Goal: Book appointment/travel/reservation

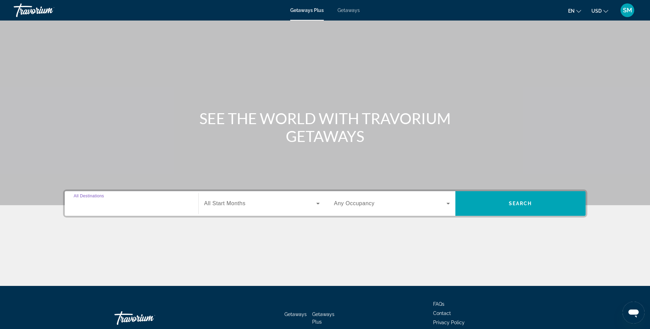
click at [140, 206] on input "Destination All Destinations" at bounding box center [132, 204] width 116 height 8
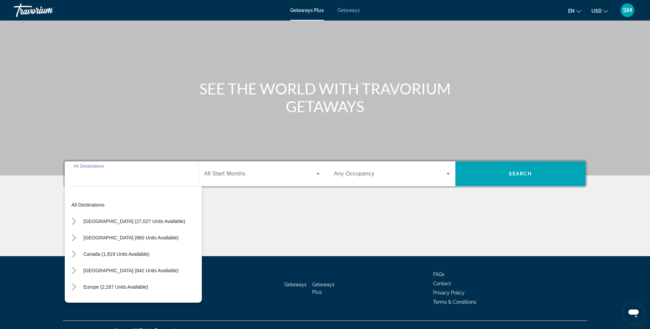
scroll to position [41, 0]
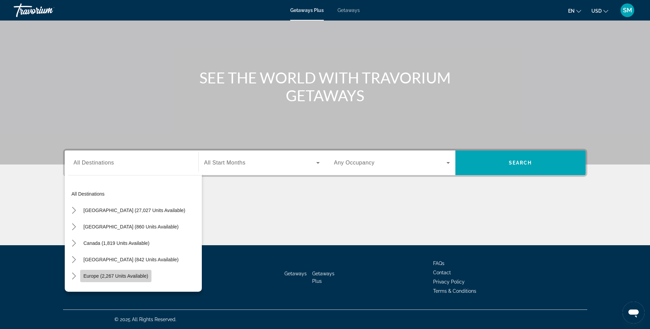
click at [143, 277] on span "Europe (2,267 units available)" at bounding box center [116, 276] width 65 height 5
type input "**********"
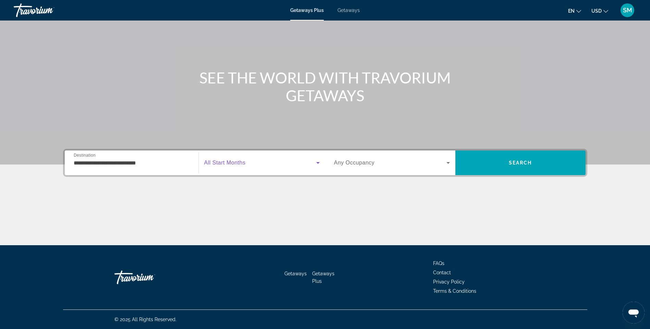
click at [251, 162] on span "Search widget" at bounding box center [260, 163] width 112 height 8
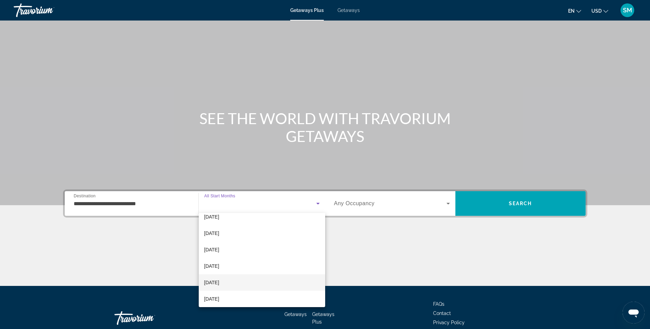
scroll to position [68, 0]
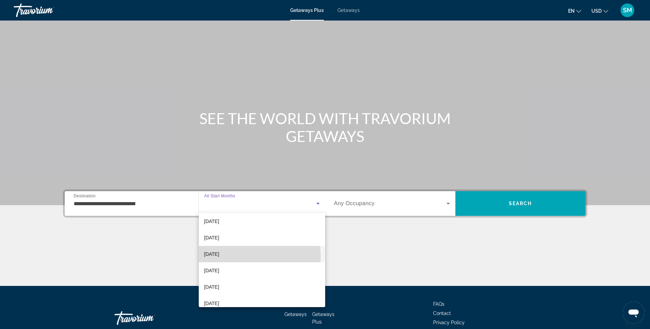
click at [219, 258] on span "[DATE]" at bounding box center [211, 254] width 15 height 8
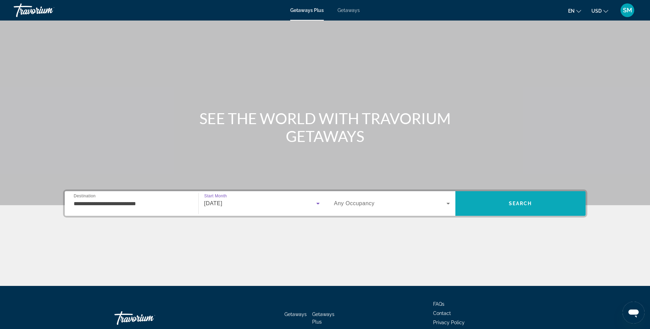
click at [531, 200] on span "Search" at bounding box center [520, 204] width 130 height 16
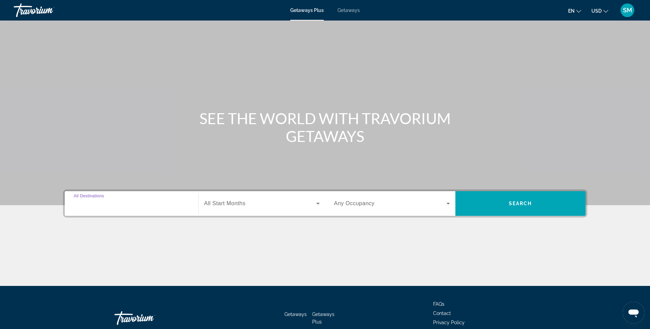
click at [133, 201] on input "Destination All Destinations" at bounding box center [132, 204] width 116 height 8
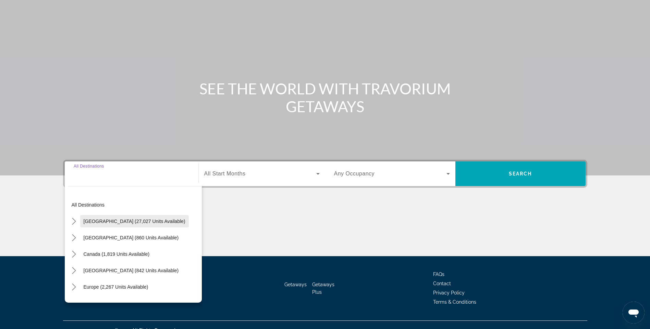
scroll to position [41, 0]
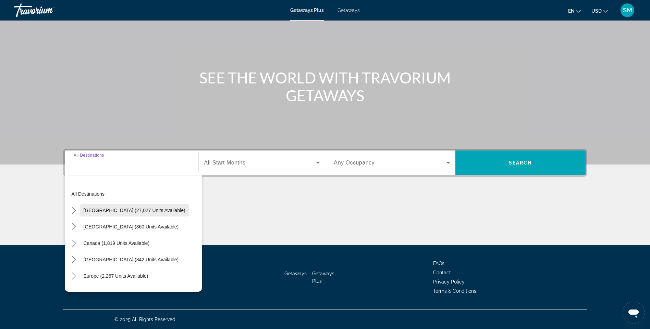
click at [95, 208] on span "[GEOGRAPHIC_DATA] (27,027 units available)" at bounding box center [135, 210] width 102 height 5
type input "**********"
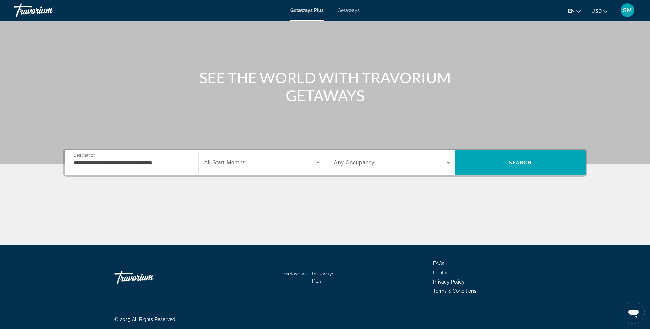
click at [246, 165] on span "All Start Months" at bounding box center [224, 163] width 41 height 6
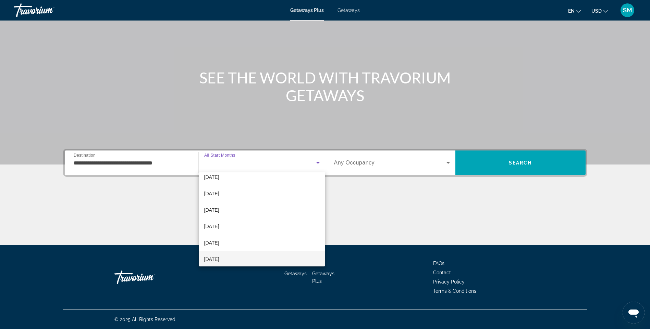
scroll to position [34, 0]
drag, startPoint x: 214, startPoint y: 232, endPoint x: 218, endPoint y: 232, distance: 3.8
click at [215, 232] on span "[DATE]" at bounding box center [211, 231] width 15 height 8
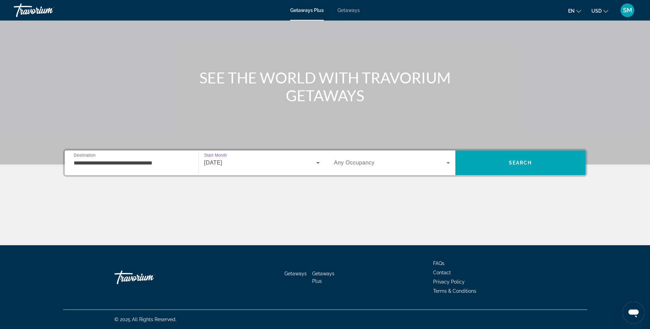
click at [222, 164] on span "[DATE]" at bounding box center [213, 163] width 18 height 6
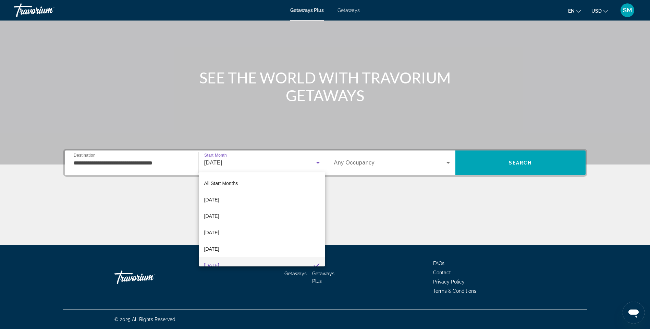
scroll to position [7, 0]
click at [527, 166] on div at bounding box center [325, 164] width 650 height 329
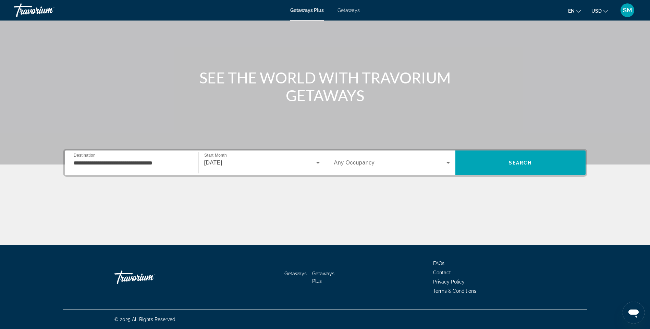
click at [379, 164] on span "Search widget" at bounding box center [390, 163] width 112 height 8
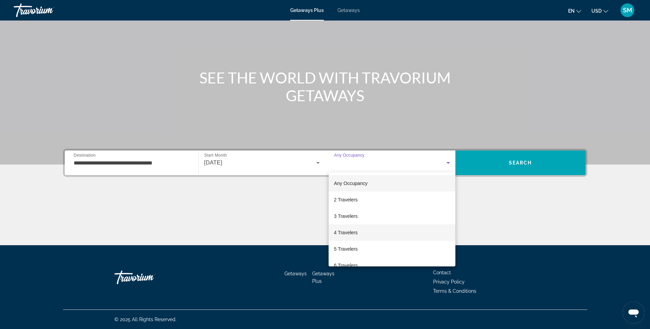
click at [345, 232] on span "4 Travelers" at bounding box center [346, 233] width 24 height 8
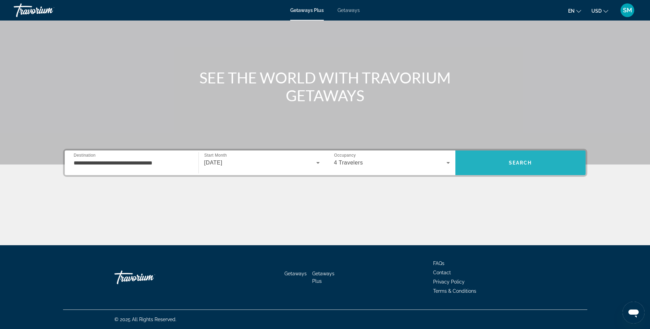
click at [520, 174] on span "Search" at bounding box center [520, 163] width 130 height 25
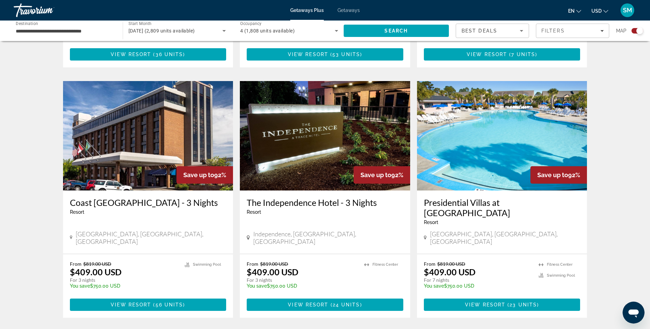
scroll to position [959, 0]
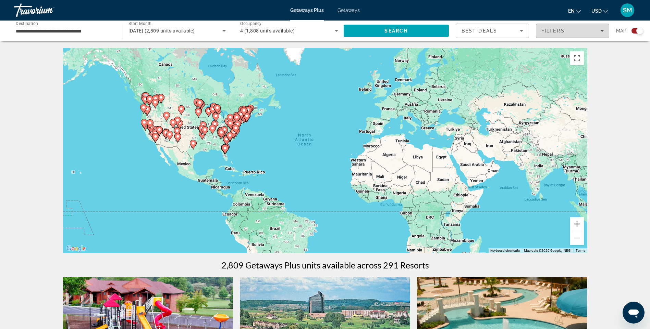
click at [571, 30] on div "Filters" at bounding box center [572, 30] width 62 height 5
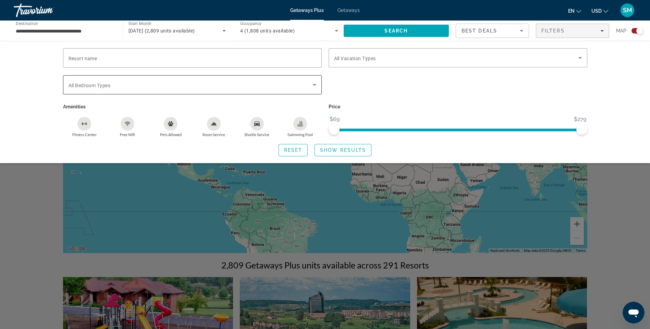
click at [115, 86] on span "Search widget" at bounding box center [190, 85] width 244 height 8
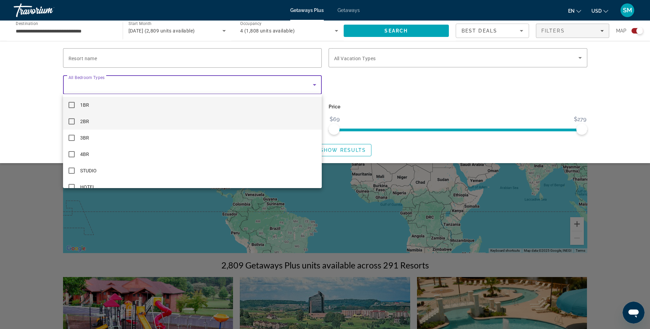
click at [69, 123] on mat-pseudo-checkbox at bounding box center [71, 121] width 6 height 6
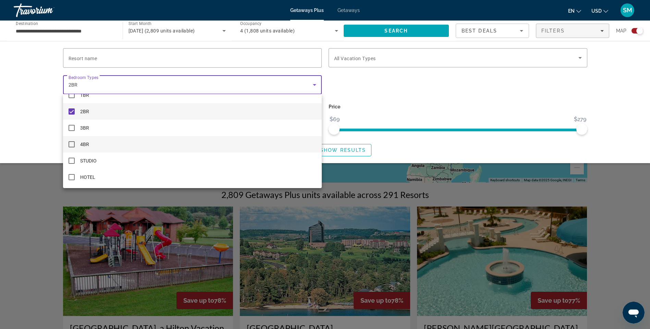
scroll to position [137, 0]
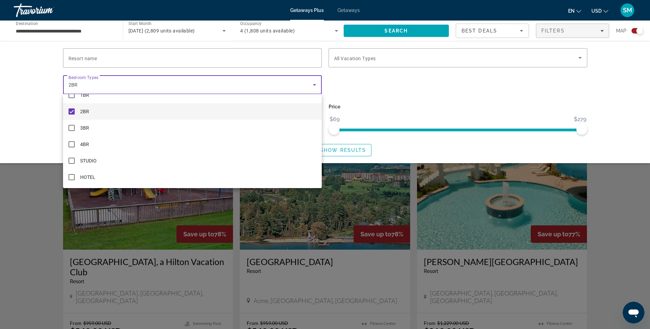
click at [618, 86] on div at bounding box center [325, 164] width 650 height 329
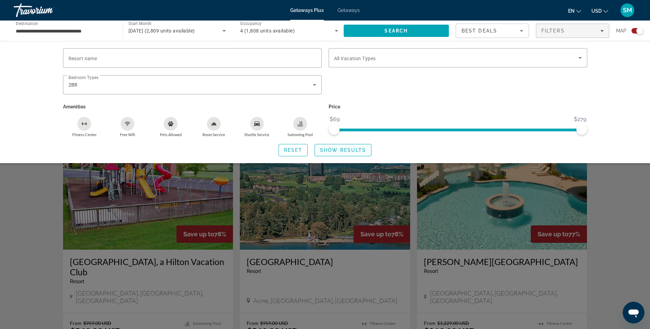
click at [340, 147] on span "Search widget" at bounding box center [343, 150] width 56 height 16
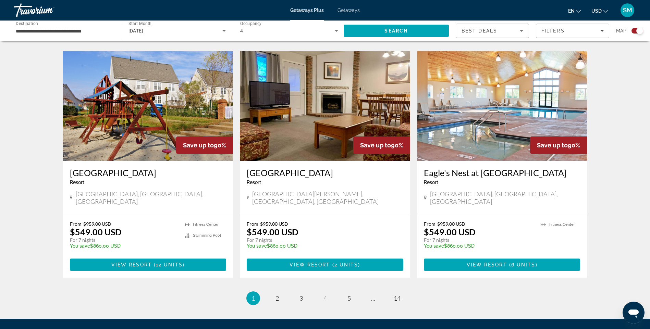
scroll to position [993, 0]
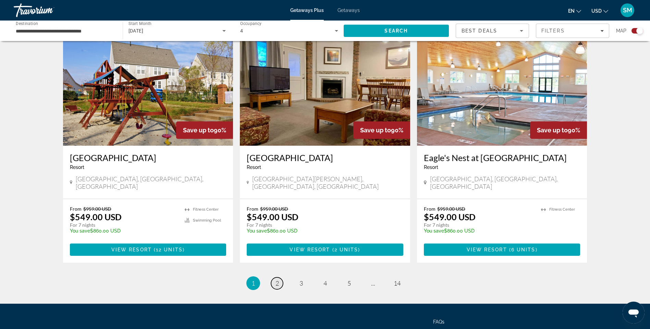
click at [276, 280] on span "2" at bounding box center [276, 284] width 3 height 8
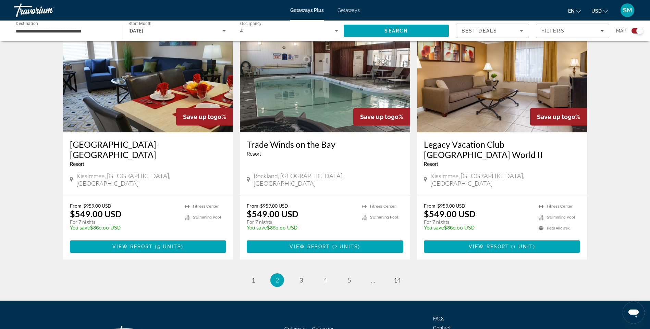
scroll to position [1001, 0]
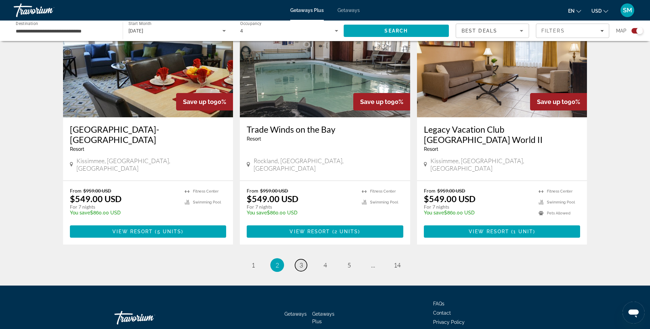
click at [302, 262] on span "3" at bounding box center [300, 266] width 3 height 8
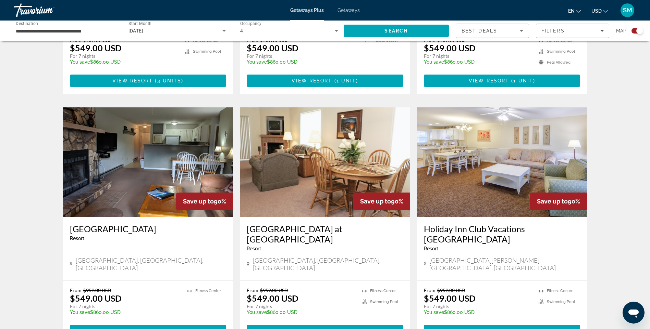
scroll to position [993, 0]
